Goal: Information Seeking & Learning: Learn about a topic

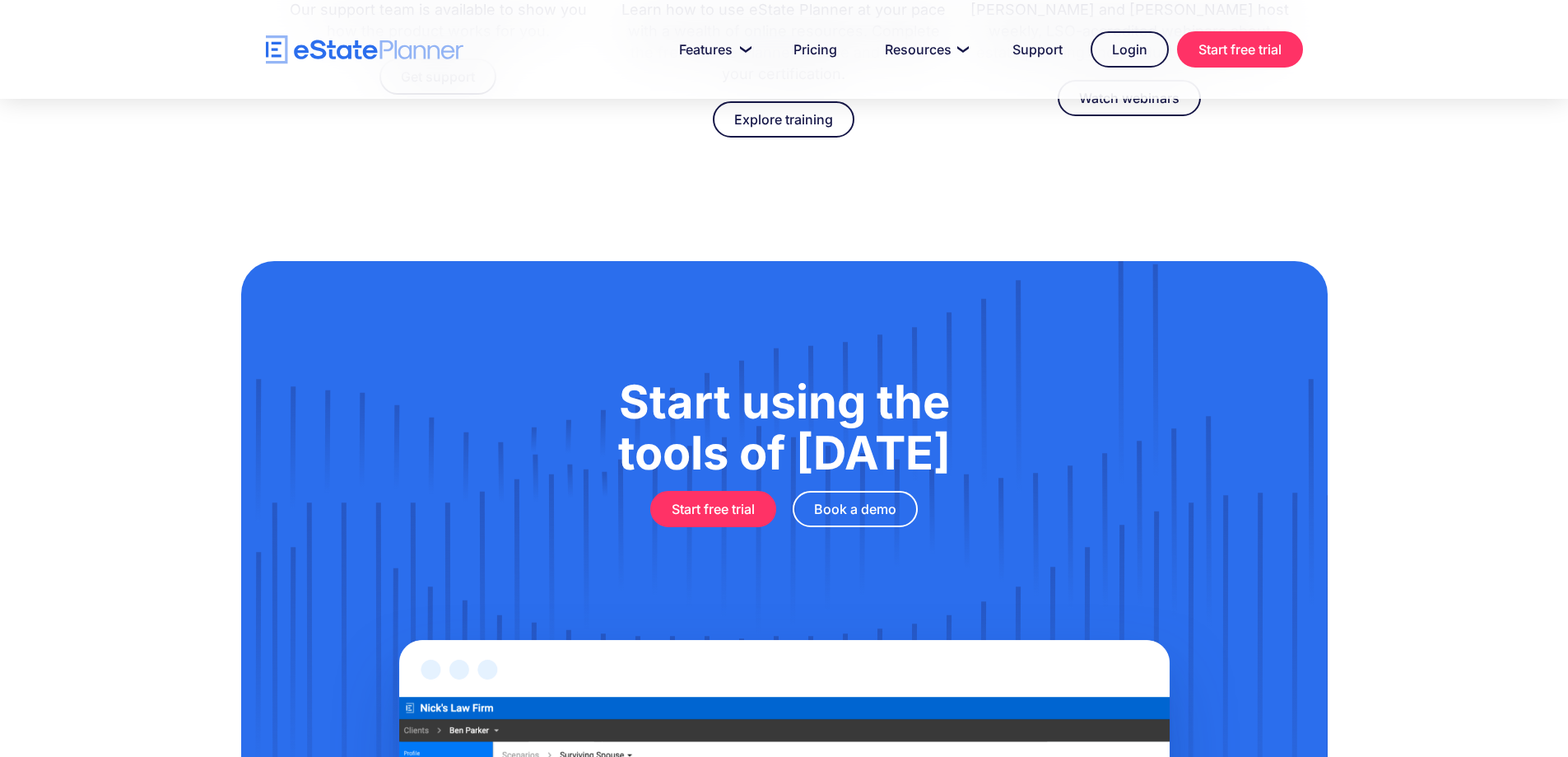
scroll to position [4899, 0]
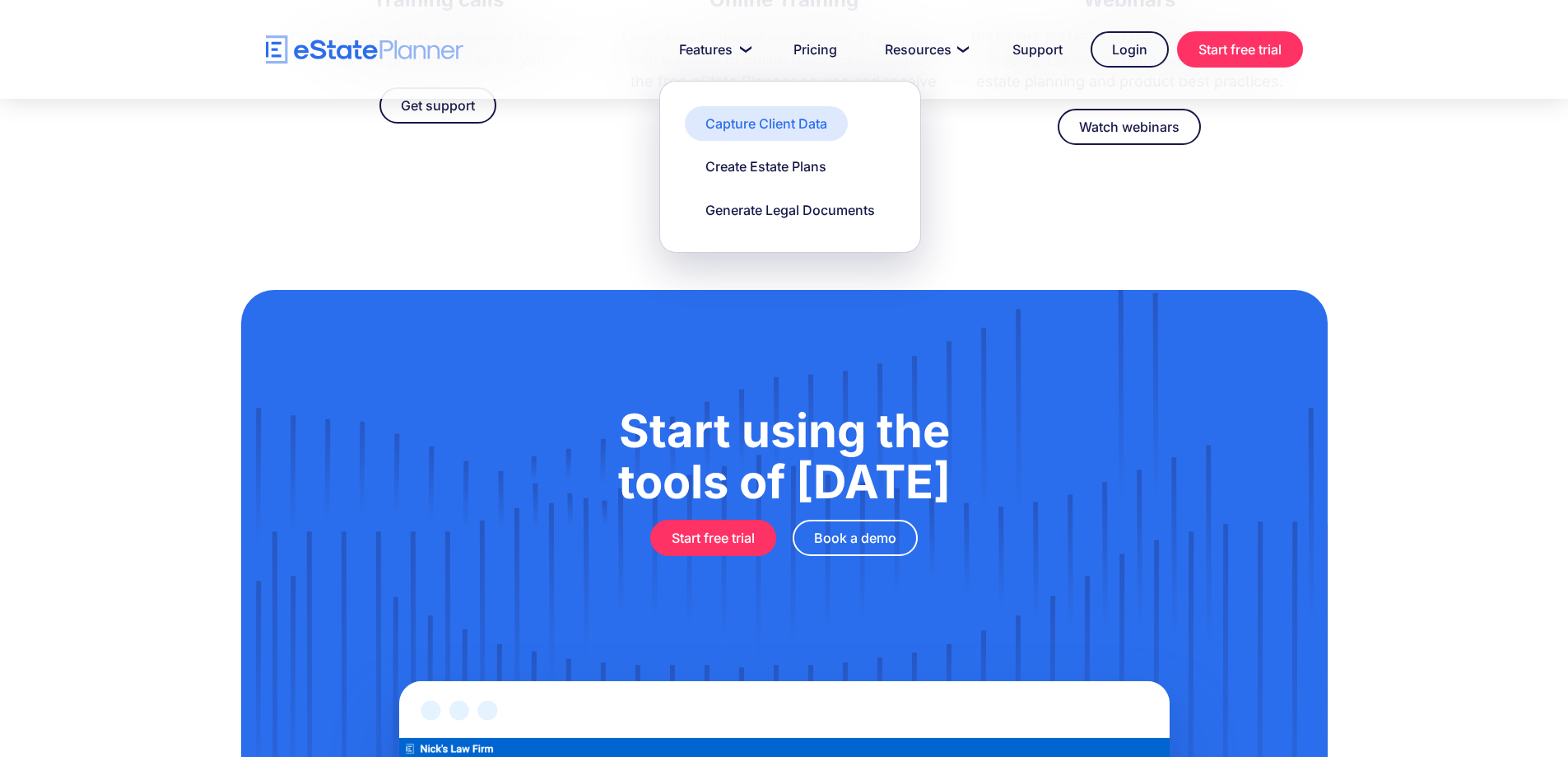
click at [794, 128] on div "Capture Client Data" at bounding box center [767, 123] width 122 height 18
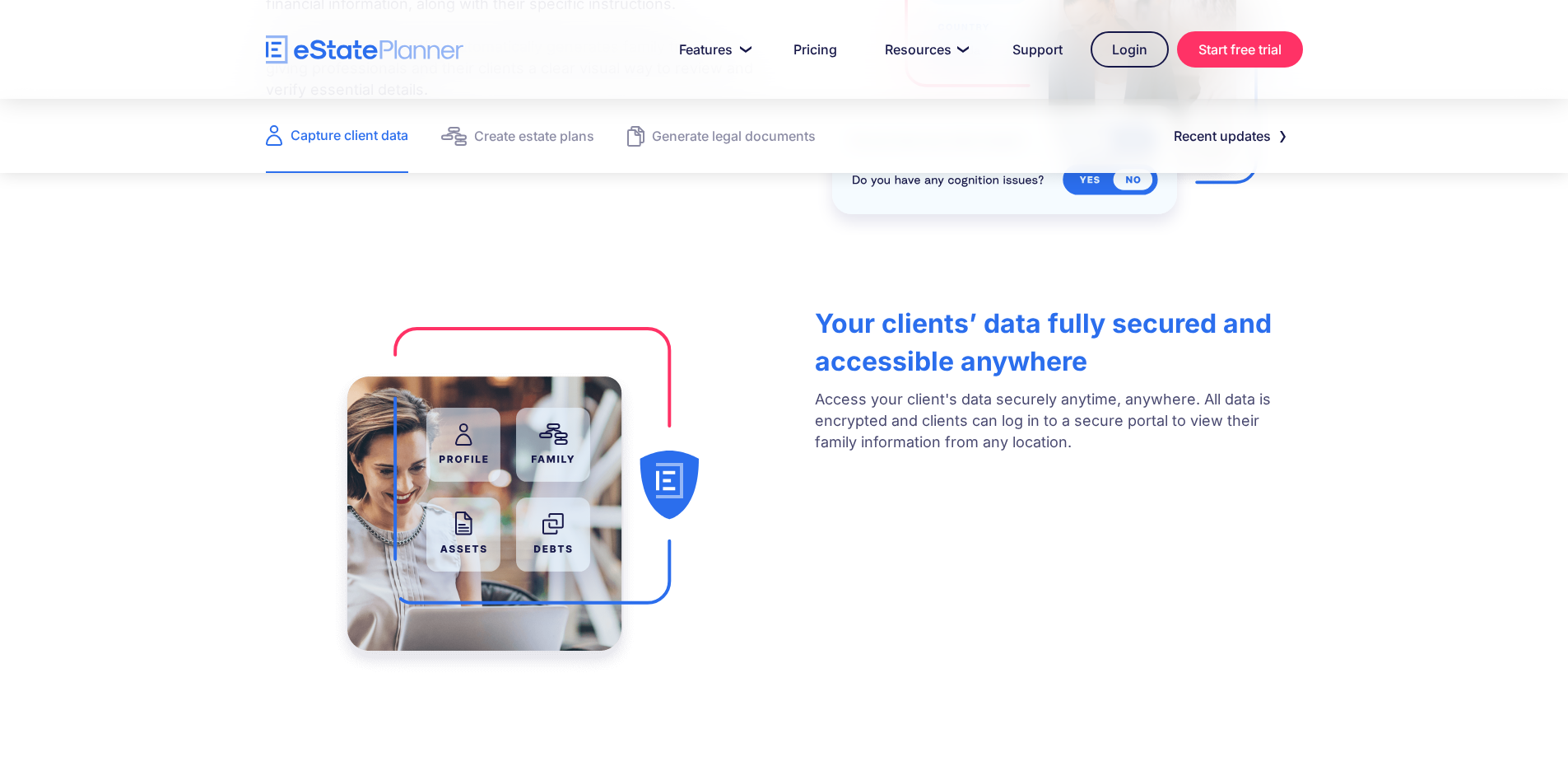
scroll to position [741, 0]
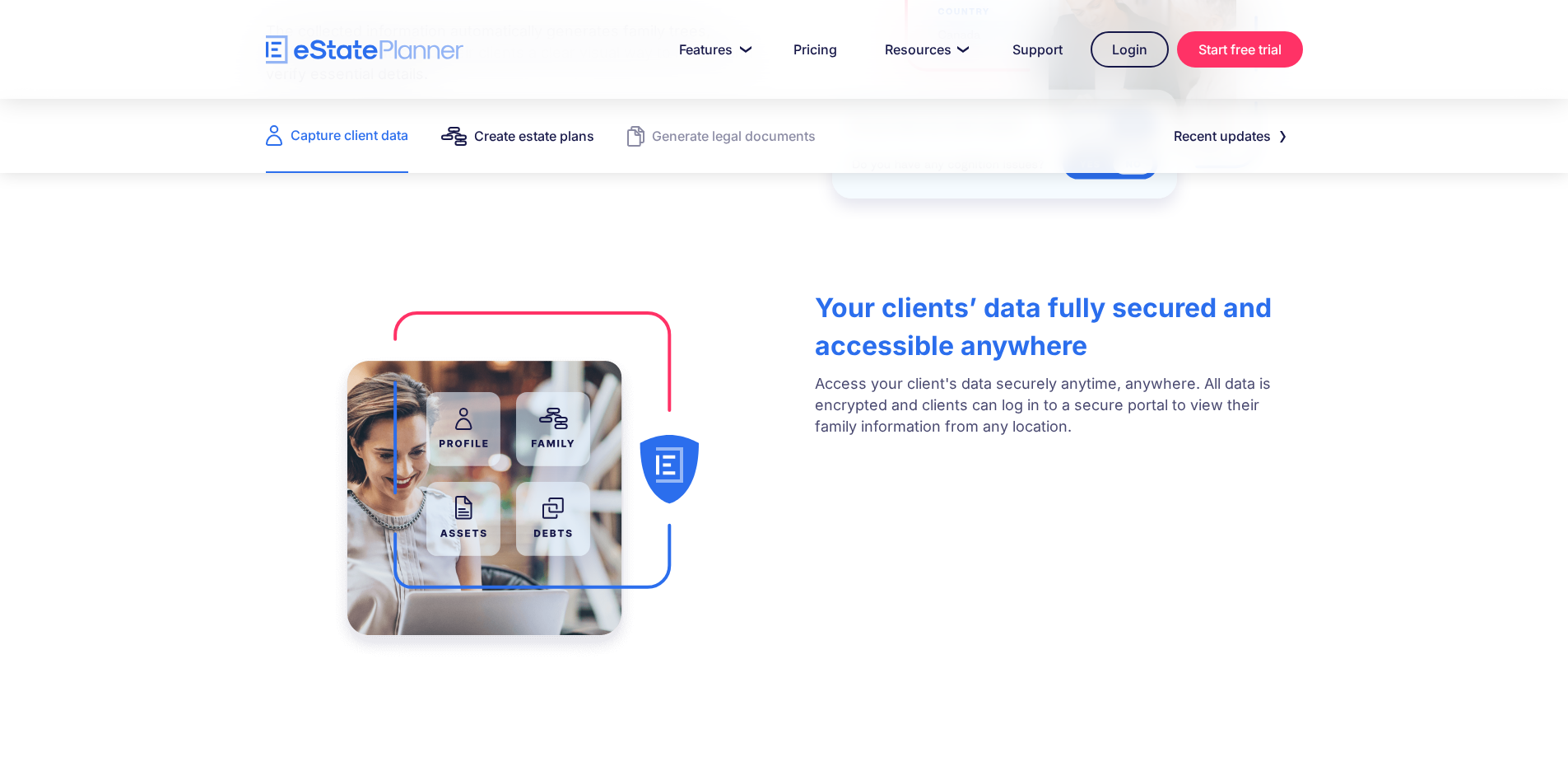
click at [540, 141] on div "Create estate plans" at bounding box center [534, 136] width 120 height 23
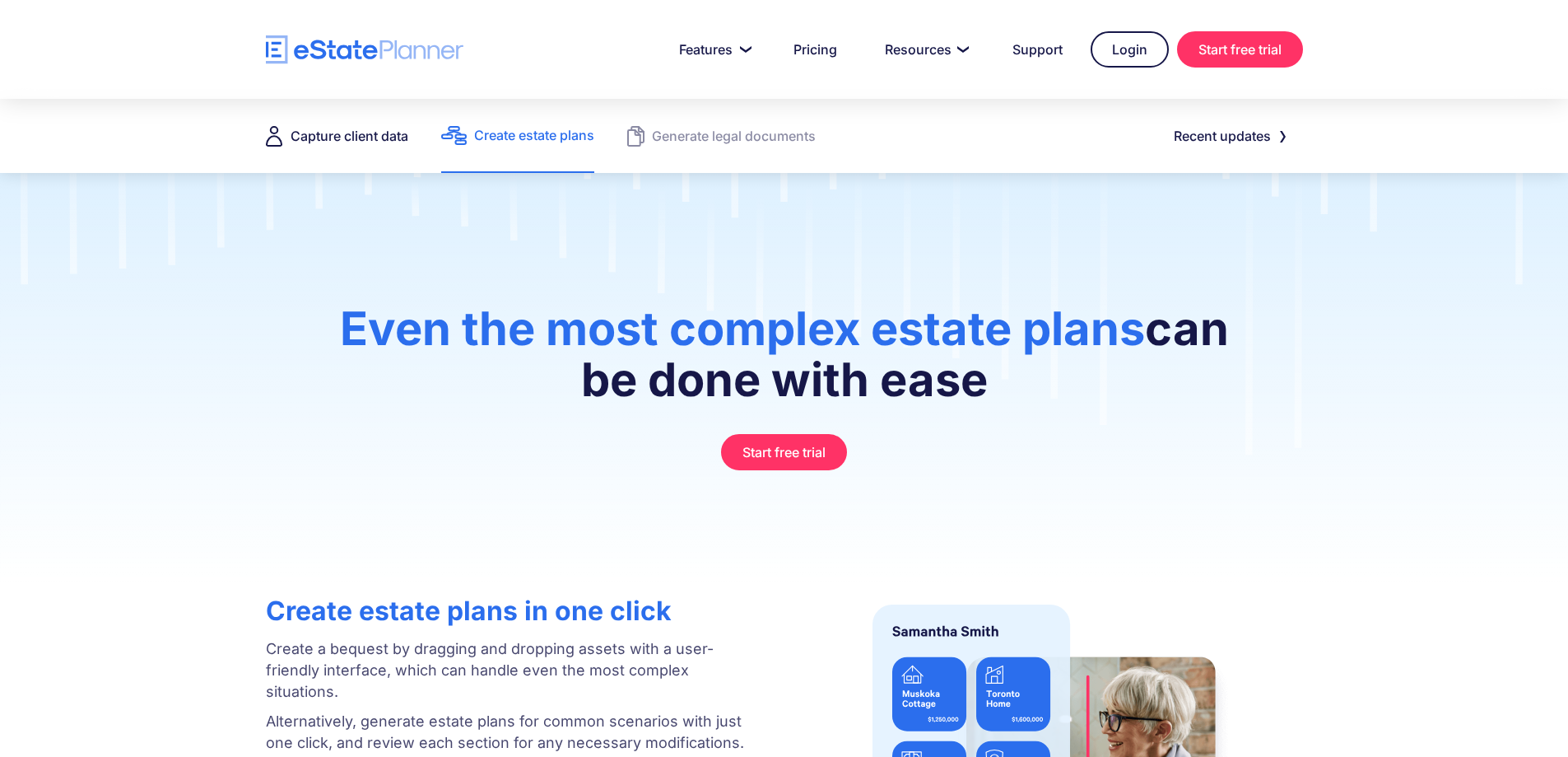
click at [367, 140] on div "Capture client data" at bounding box center [349, 136] width 117 height 23
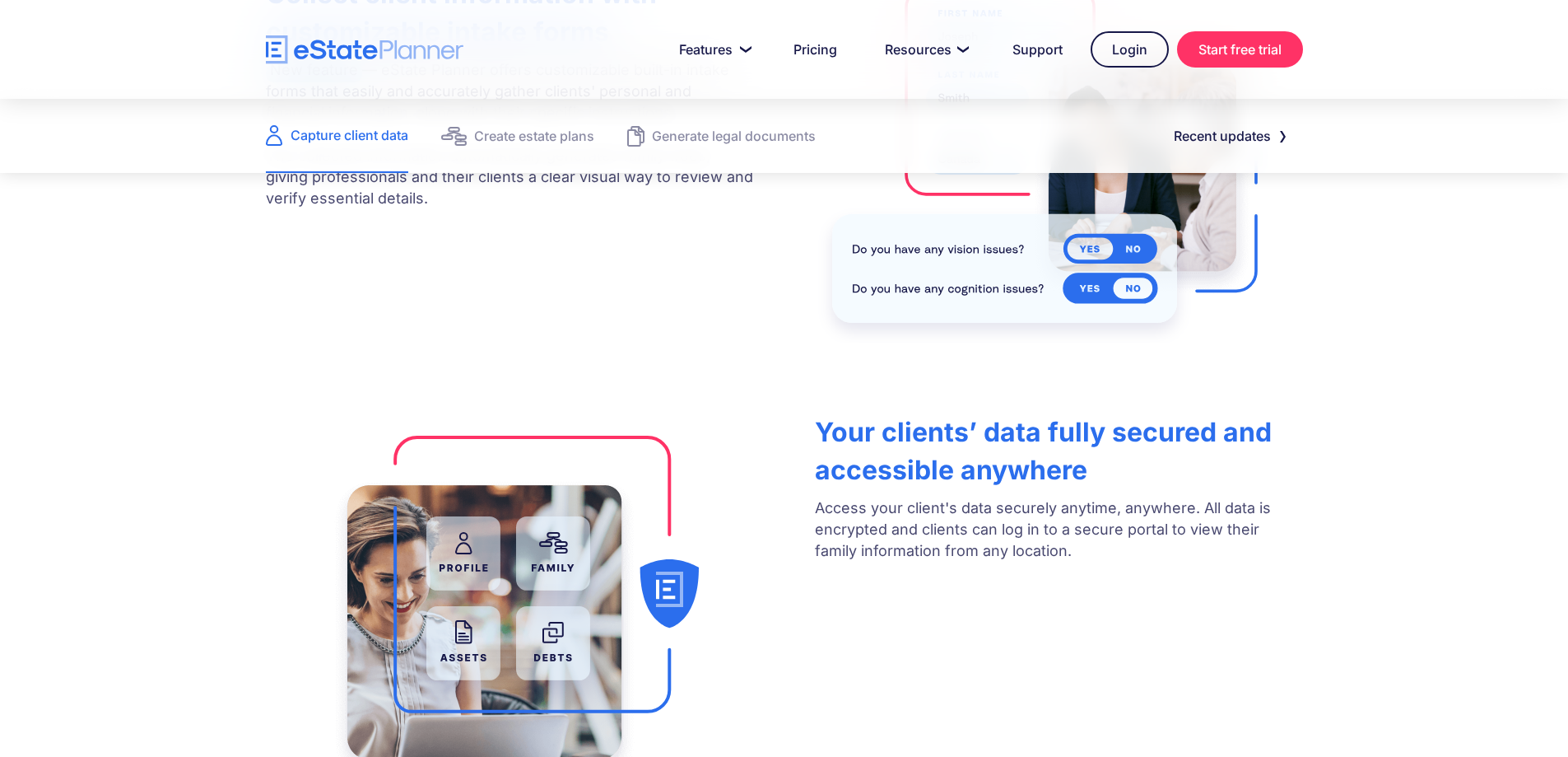
scroll to position [659, 0]
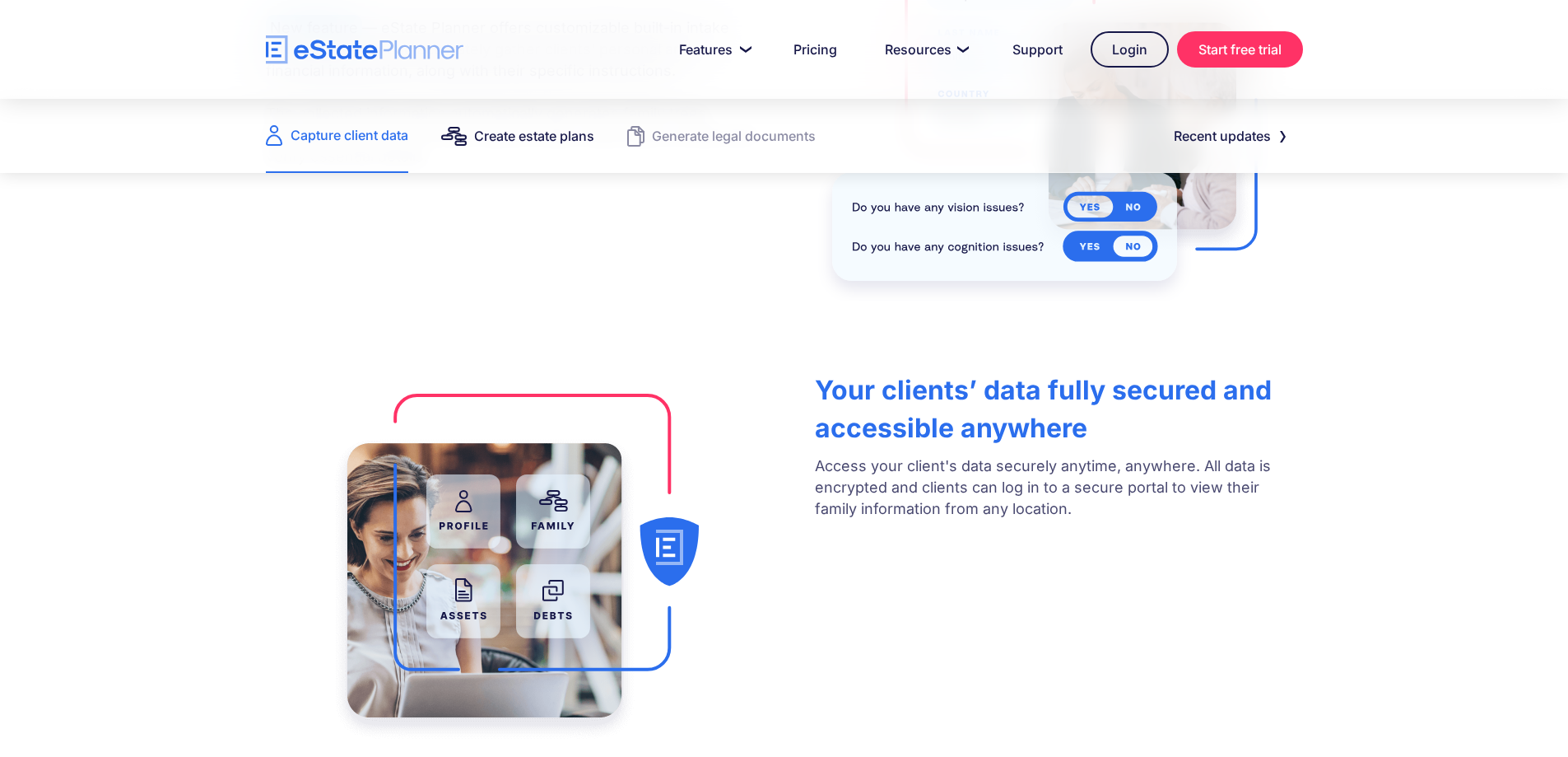
click at [538, 138] on div "Create estate plans" at bounding box center [534, 136] width 120 height 23
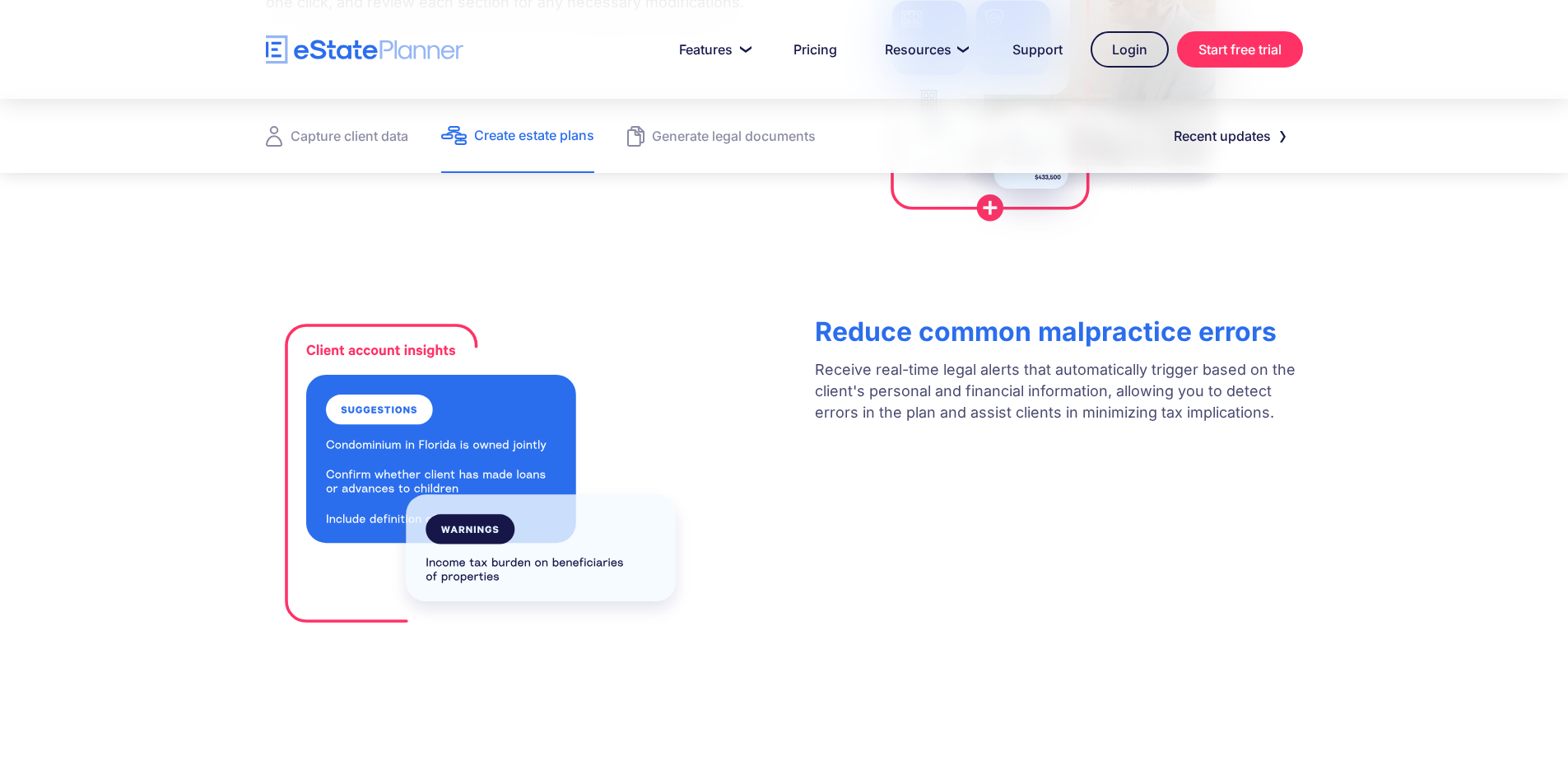
scroll to position [741, 0]
click at [725, 133] on div "Generate legal documents" at bounding box center [733, 136] width 164 height 23
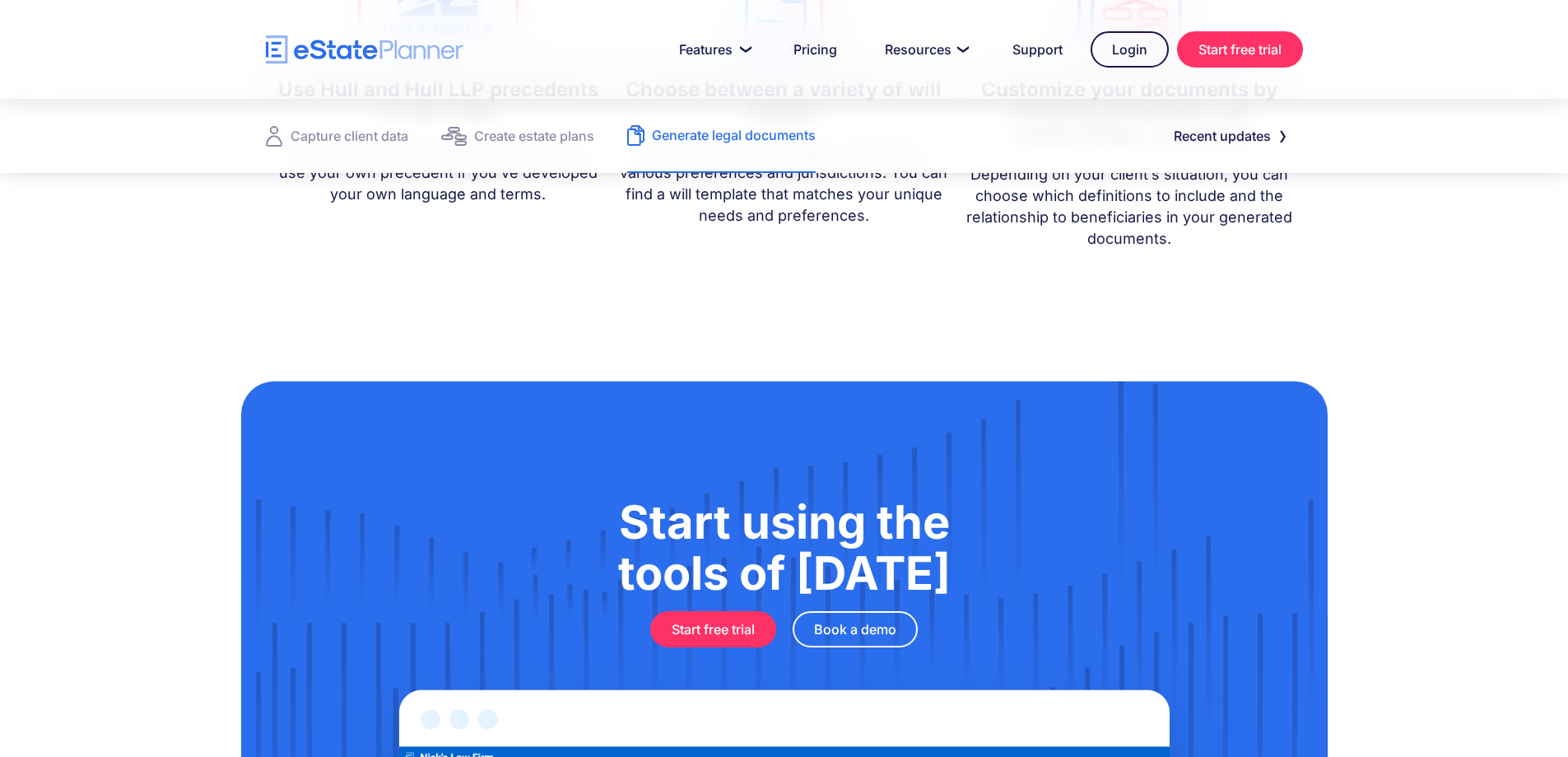
scroll to position [1977, 0]
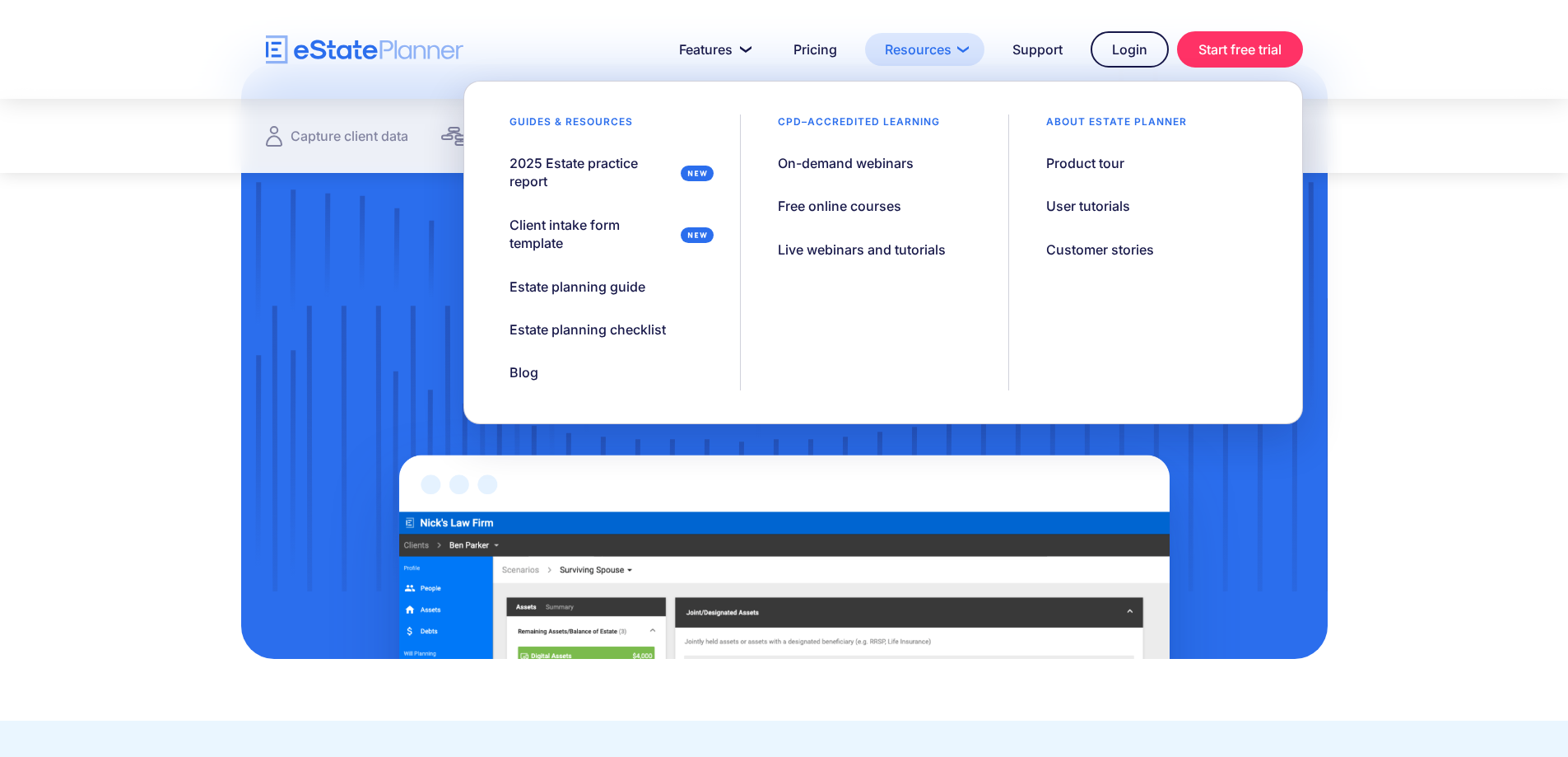
click at [948, 53] on link "Resources" at bounding box center [924, 50] width 119 height 33
click at [1086, 164] on div "Product tour" at bounding box center [1086, 163] width 78 height 18
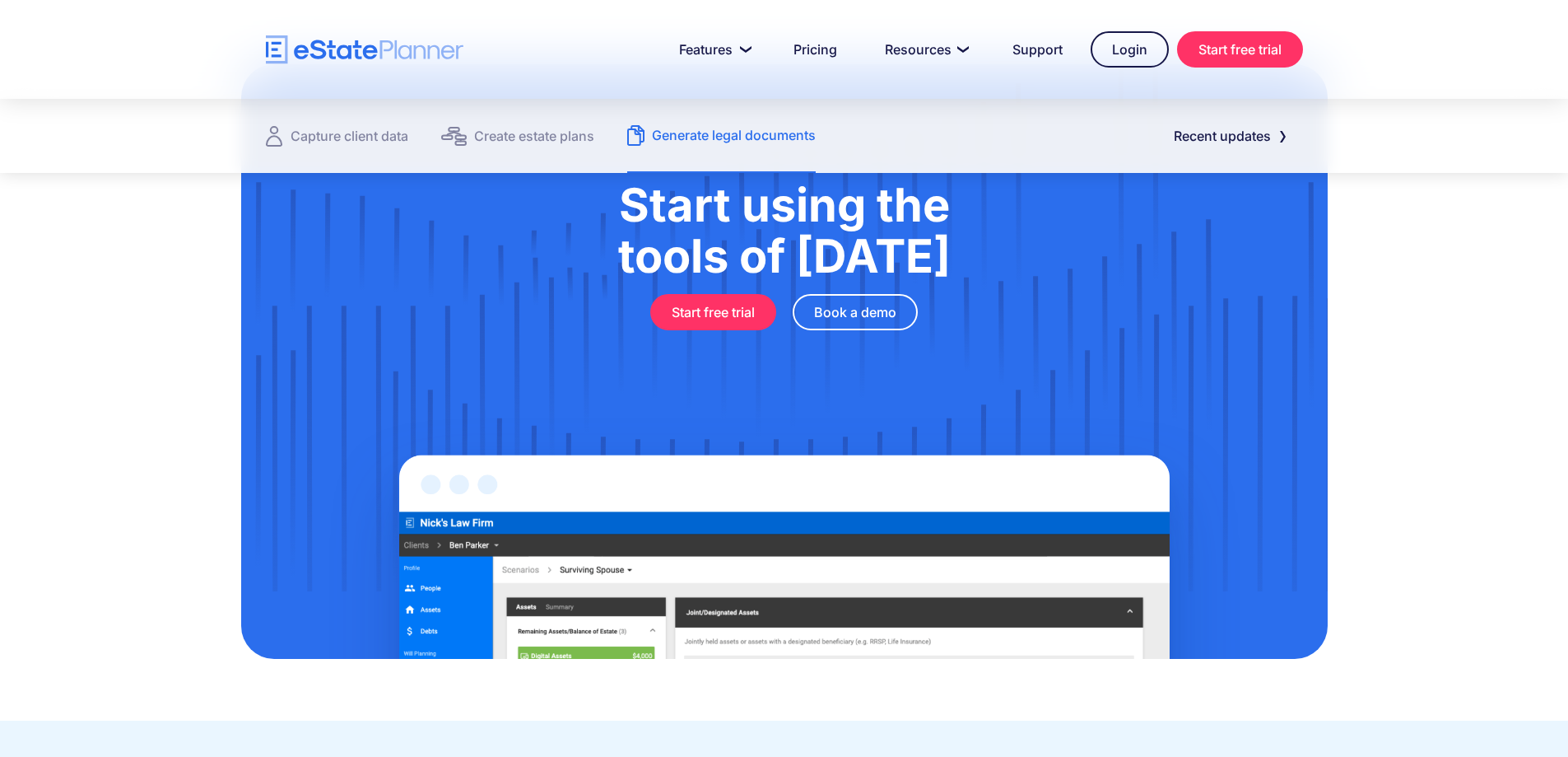
click at [354, 48] on img "home" at bounding box center [364, 49] width 197 height 29
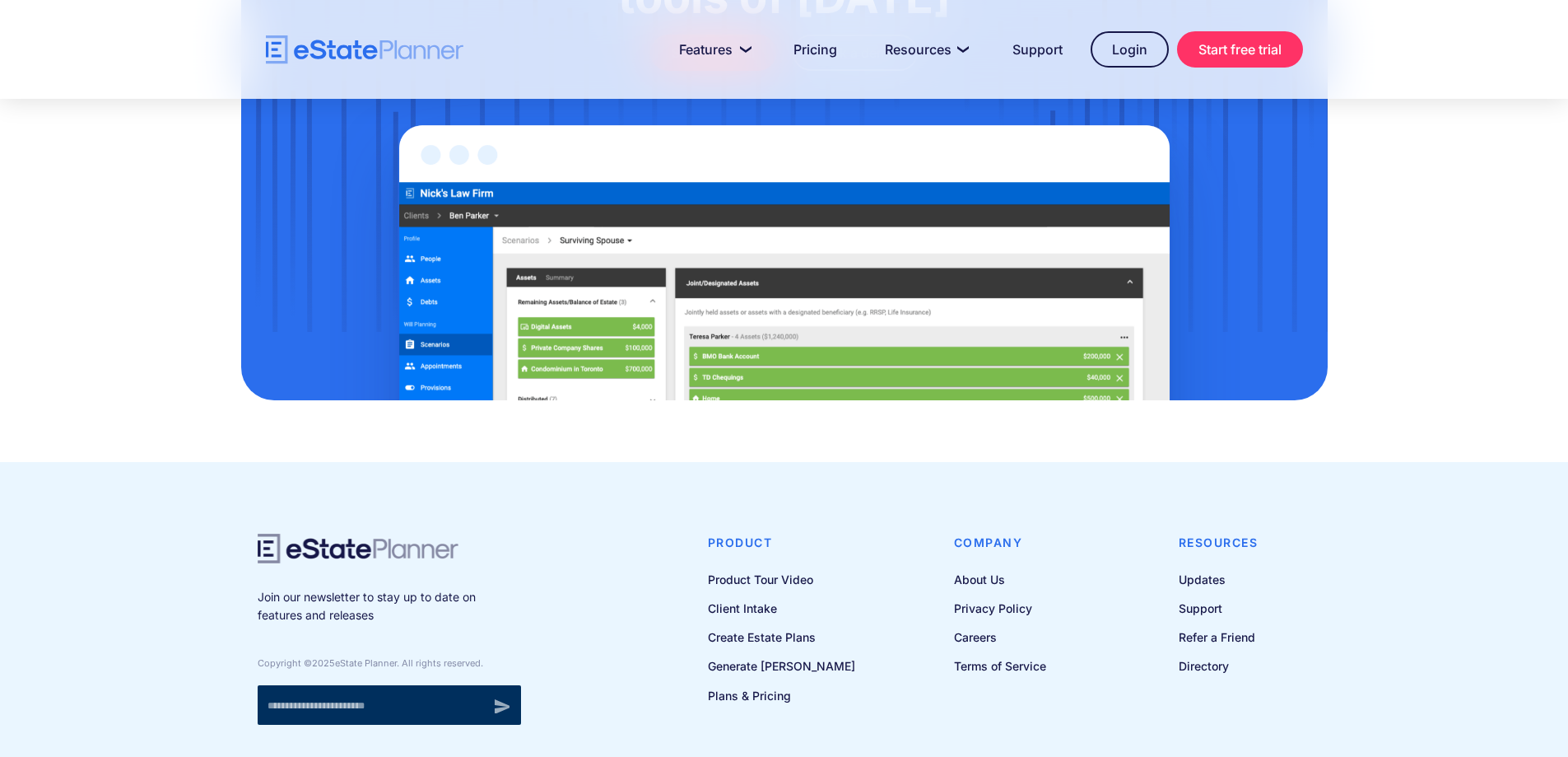
scroll to position [5393, 0]
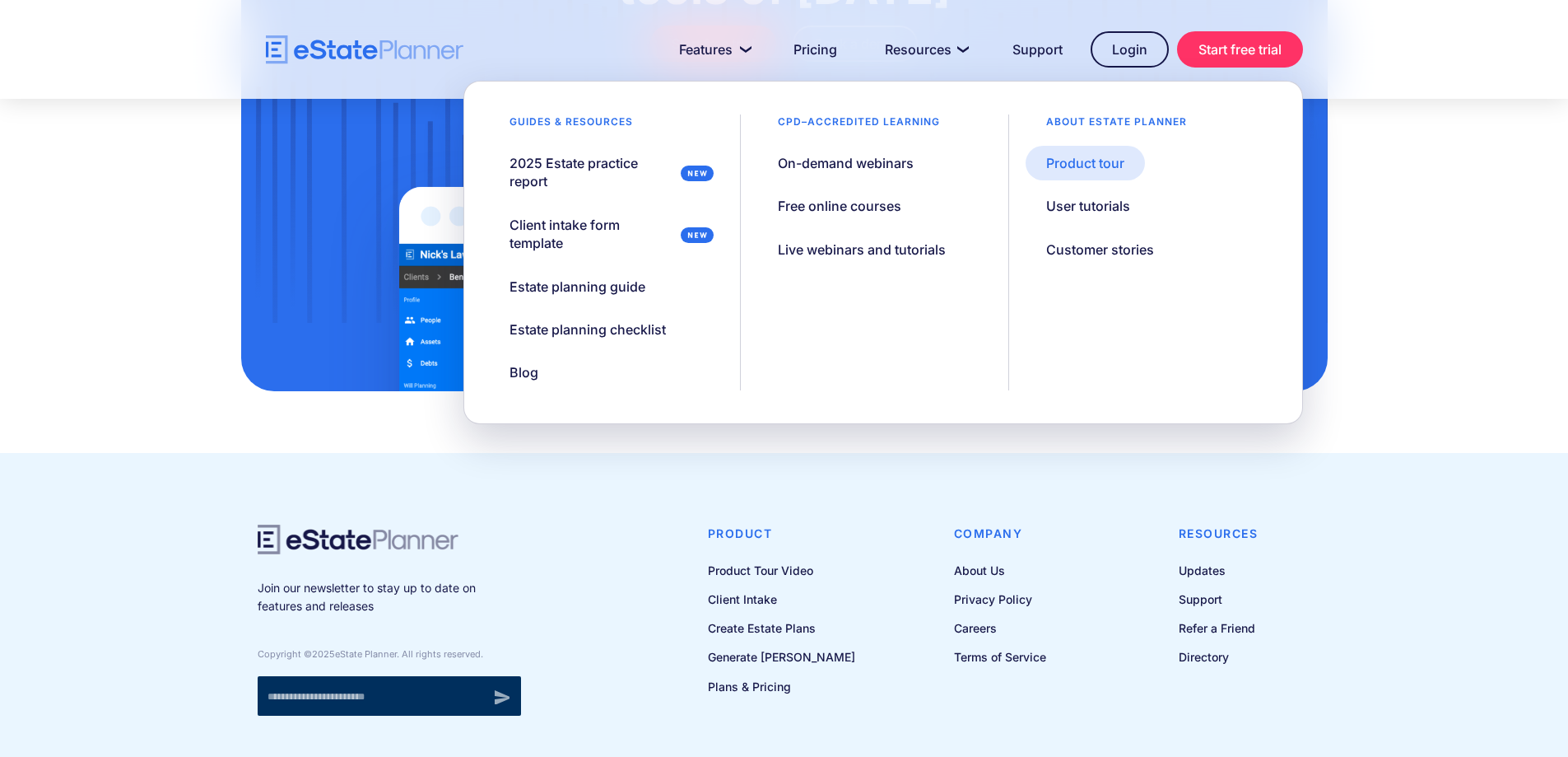
click at [1088, 163] on div "Product tour" at bounding box center [1086, 163] width 78 height 18
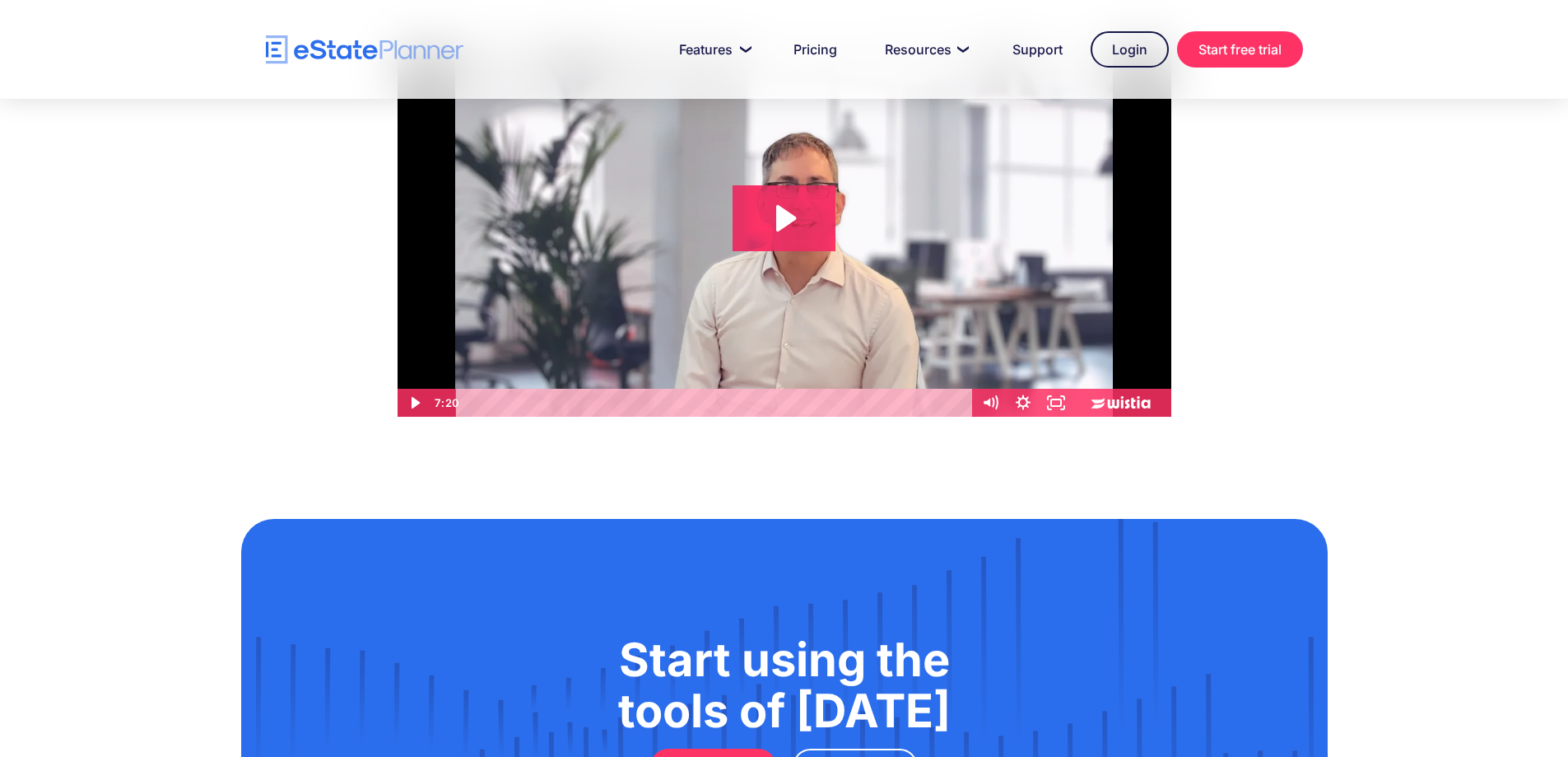
scroll to position [165, 0]
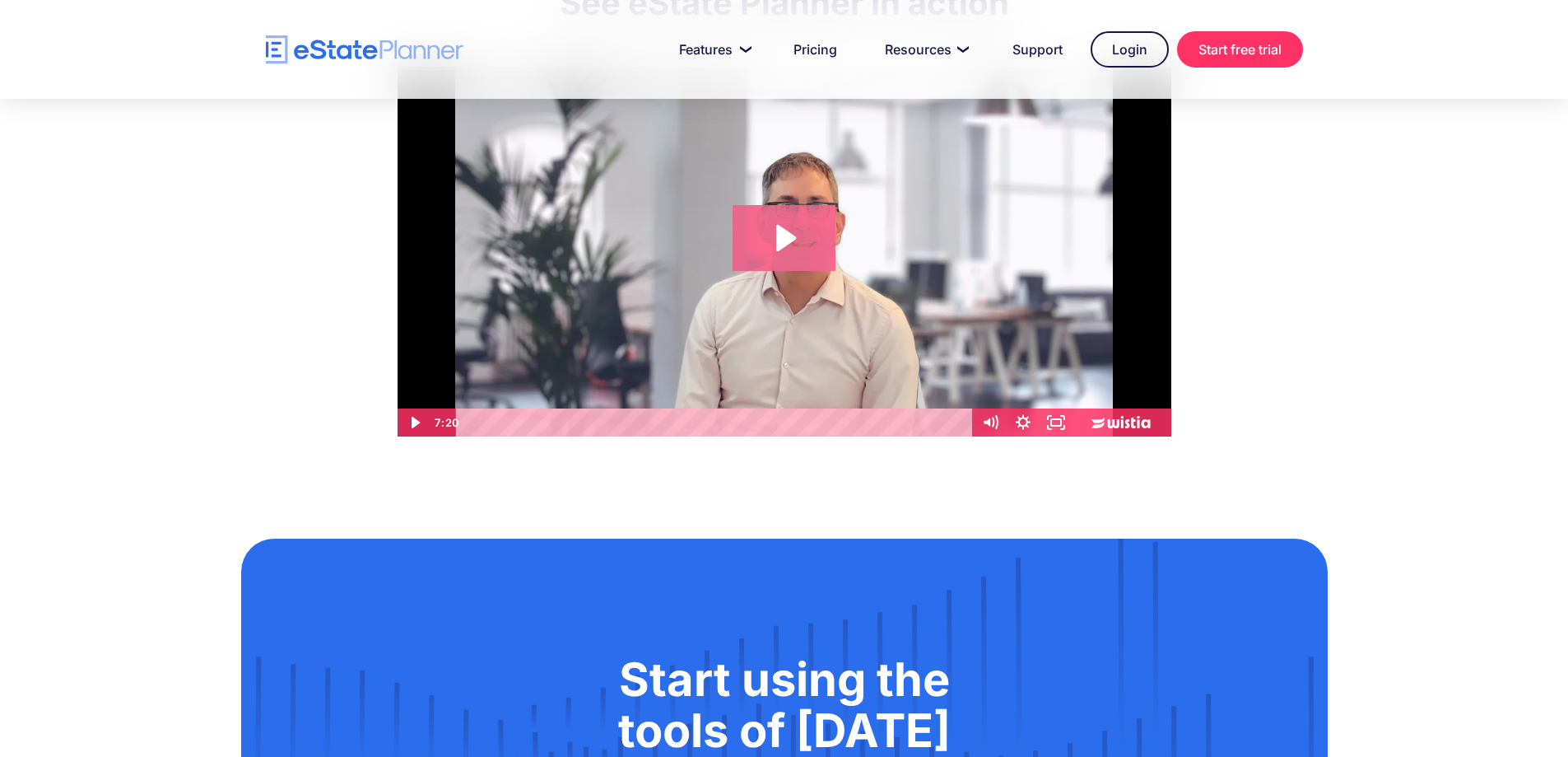
click at [769, 242] on icon "Play Video: eState Product Demo Video" at bounding box center [783, 238] width 102 height 66
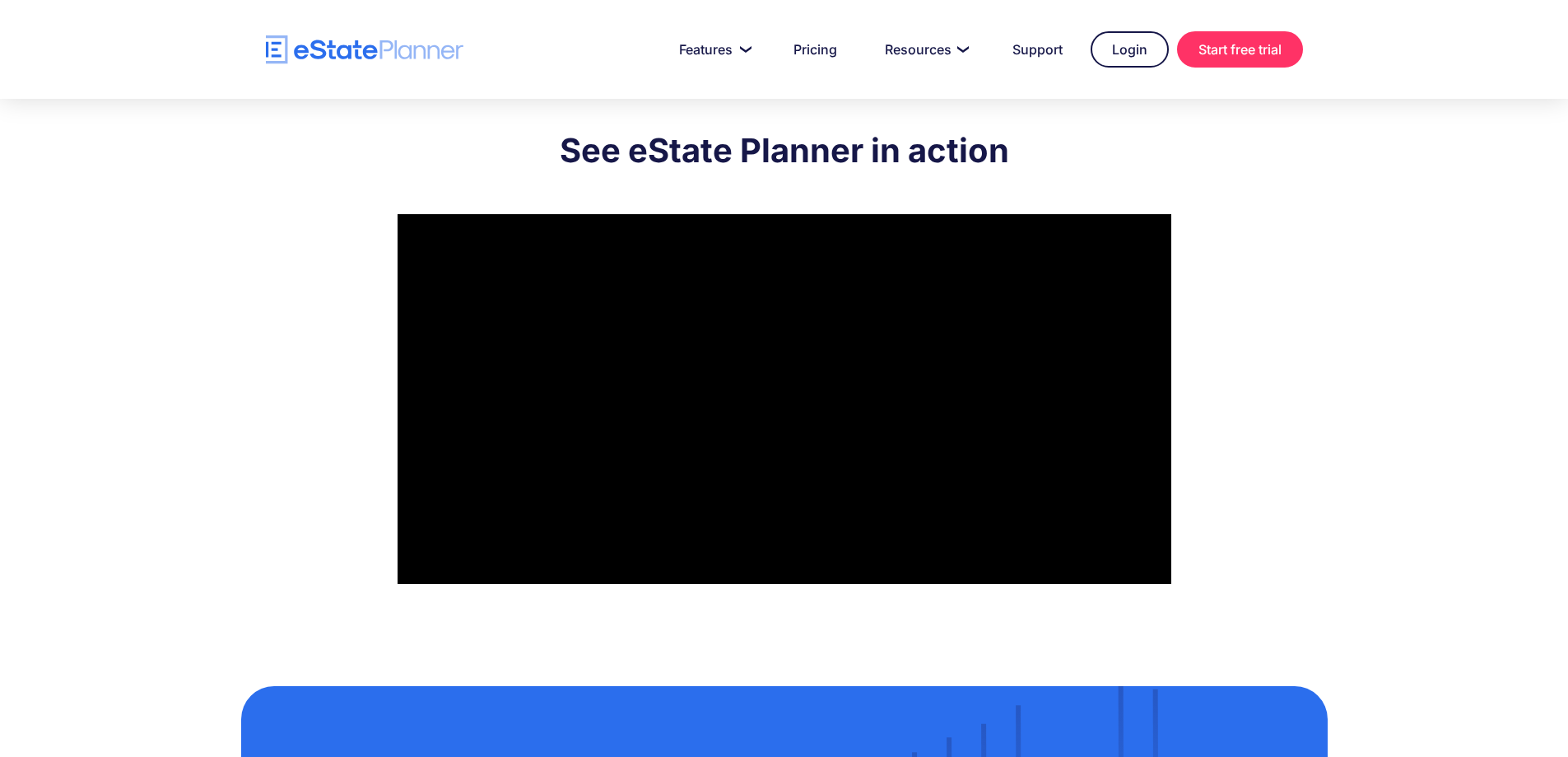
scroll to position [0, 0]
